Goal: Find contact information: Find contact information

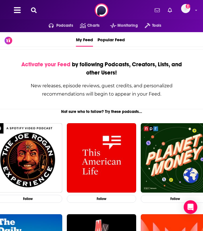
click at [32, 10] on icon at bounding box center [34, 10] width 6 height 6
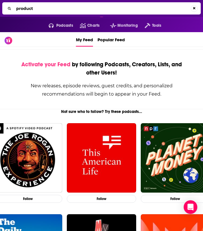
type input "product"
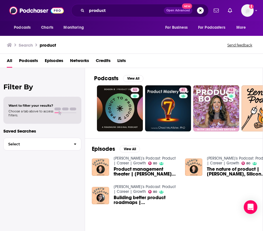
click at [60, 109] on span at bounding box center [58, 108] width 7 height 3
click at [34, 60] on span "Podcasts" at bounding box center [28, 62] width 19 height 12
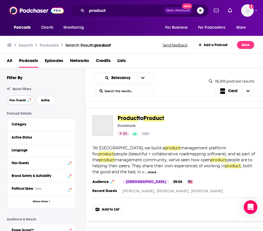
click at [26, 98] on button "Has Guests" at bounding box center [20, 99] width 27 height 9
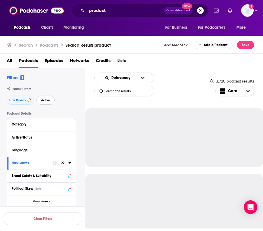
click at [46, 100] on span "Active" at bounding box center [45, 100] width 9 height 3
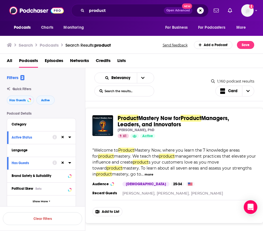
click at [128, 124] on span "Managers, Leaders, and Innovators" at bounding box center [174, 120] width 112 height 13
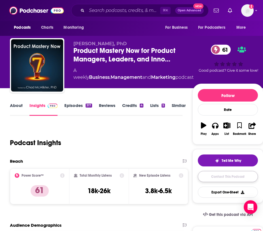
click at [202, 172] on link "Contact This Podcast" at bounding box center [228, 176] width 60 height 11
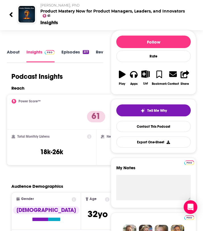
scroll to position [70, 0]
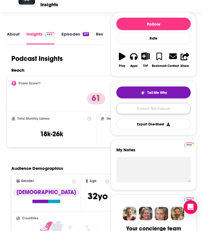
click at [124, 108] on link "Contact This Podcast" at bounding box center [153, 108] width 74 height 11
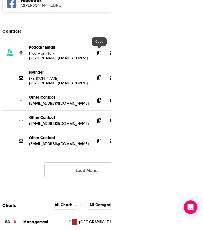
click at [100, 75] on icon at bounding box center [99, 77] width 4 height 5
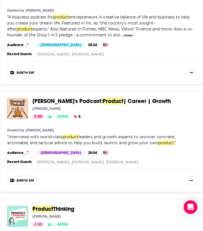
scroll to position [252, 0]
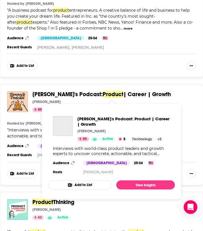
click at [48, 95] on span "[PERSON_NAME]'s Podcast:" at bounding box center [67, 94] width 70 height 7
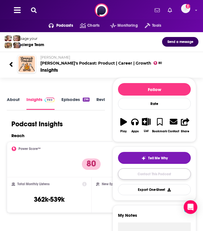
click at [135, 174] on link "Contact This Podcast" at bounding box center [154, 173] width 73 height 11
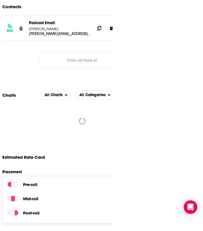
click at [100, 28] on icon at bounding box center [99, 28] width 4 height 5
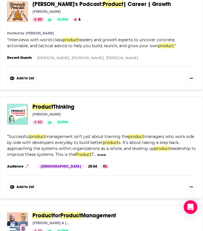
scroll to position [361, 0]
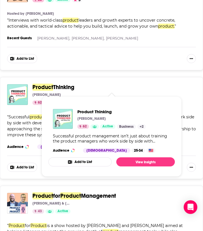
click at [63, 84] on span "Thinking" at bounding box center [63, 86] width 21 height 7
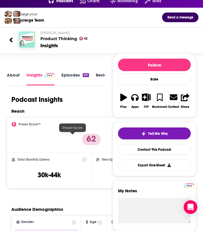
scroll to position [25, 0]
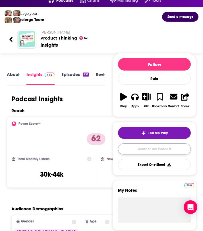
click at [136, 150] on link "Contact This Podcast" at bounding box center [154, 148] width 73 height 11
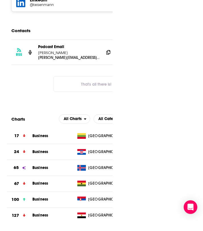
scroll to position [0, 9]
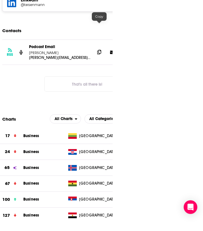
click at [98, 50] on icon at bounding box center [99, 52] width 4 height 5
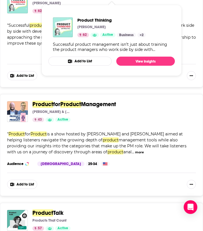
scroll to position [458, 0]
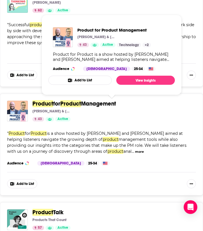
click at [104, 102] on span "Management" at bounding box center [98, 103] width 35 height 7
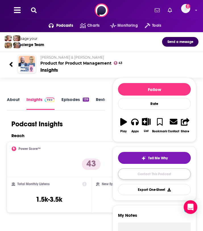
click at [138, 177] on link "Contact This Podcast" at bounding box center [154, 173] width 73 height 11
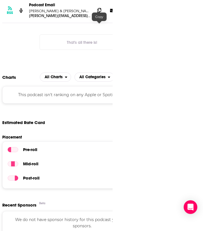
click at [99, 12] on icon at bounding box center [99, 10] width 4 height 5
